Goal: Information Seeking & Learning: Understand process/instructions

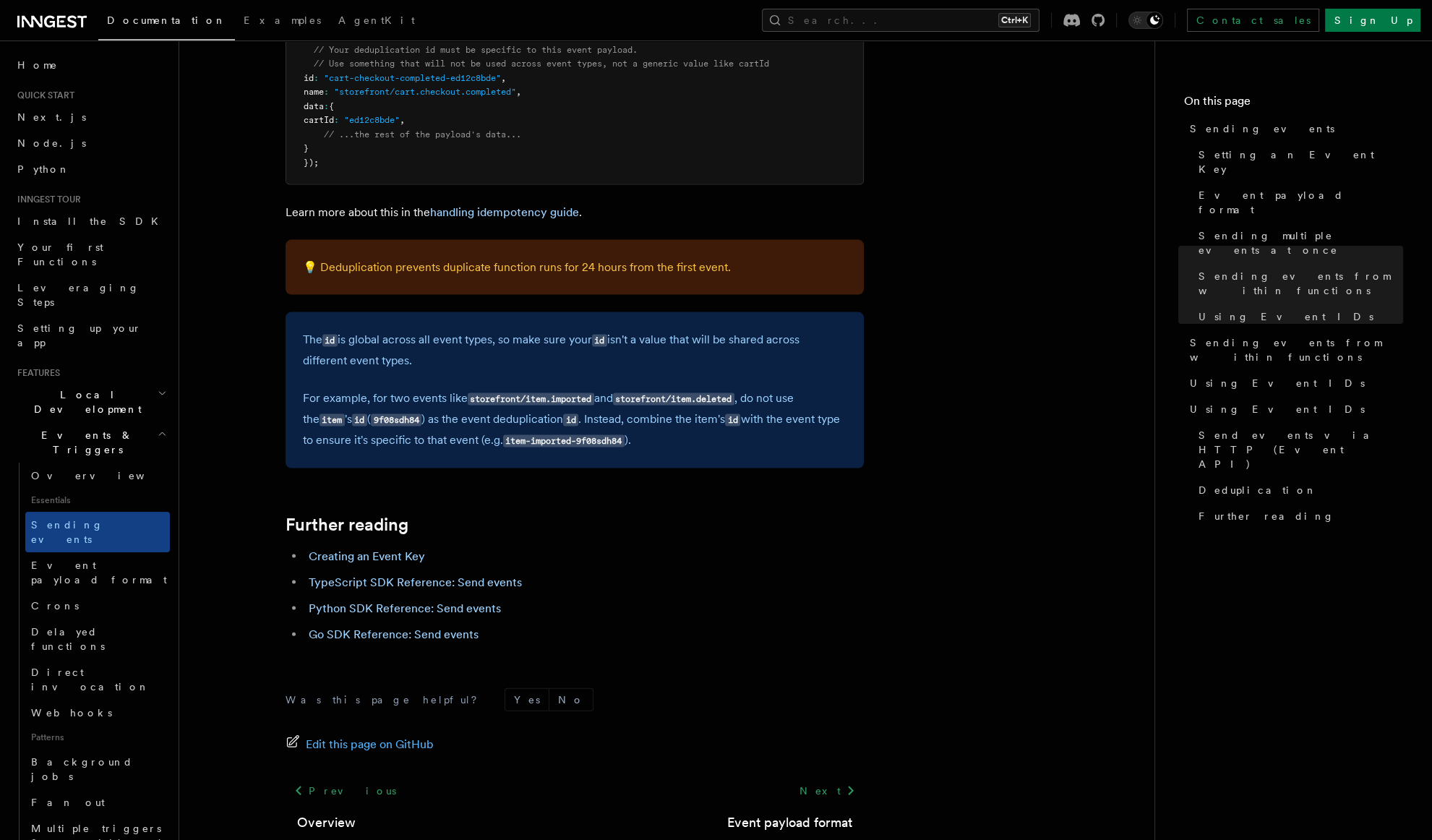
scroll to position [3902, 0]
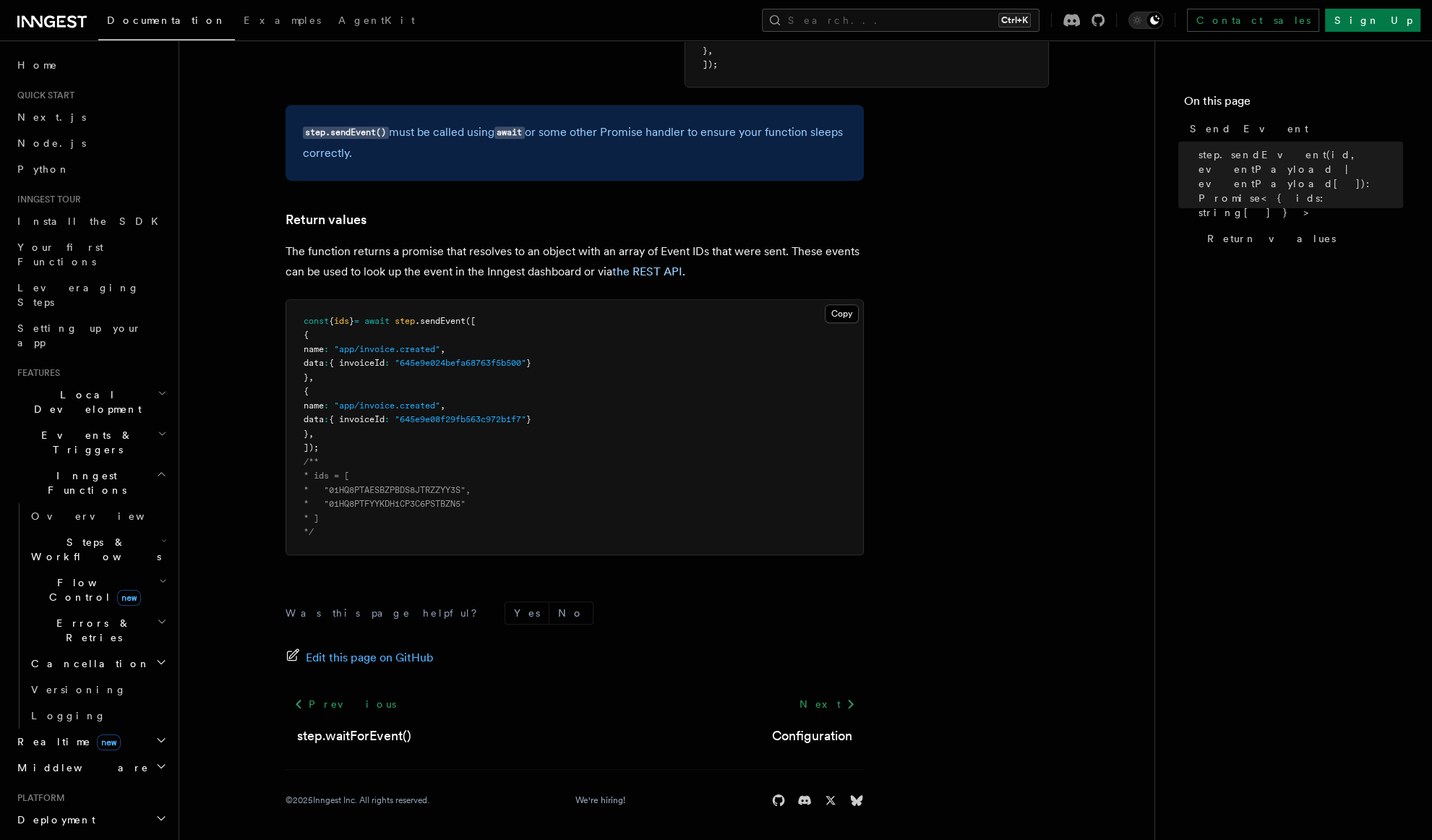
scroll to position [810, 0]
drag, startPoint x: 454, startPoint y: 503, endPoint x: 467, endPoint y: 297, distance: 206.4
click at [467, 298] on pre "const { ids } = await step .sendEvent ([ { name : "app/invoice.created" , data …" at bounding box center [575, 425] width 577 height 254
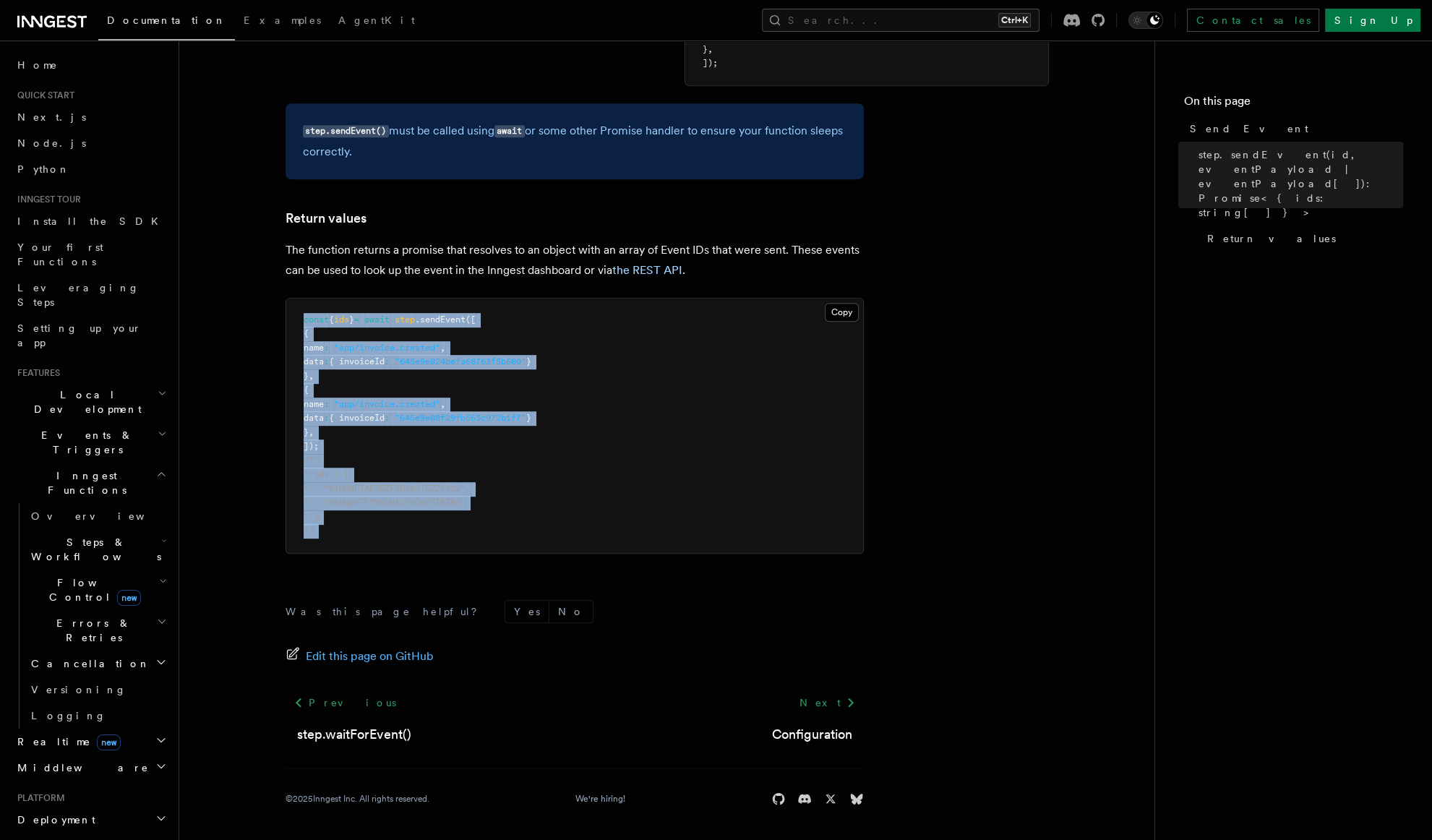
drag, startPoint x: 467, startPoint y: 297, endPoint x: 435, endPoint y: 529, distance: 234.2
click at [435, 529] on pre "const { ids } = await step .sendEvent ([ { name : "app/invoice.created" , data …" at bounding box center [575, 425] width 577 height 254
